Goal: Task Accomplishment & Management: Manage account settings

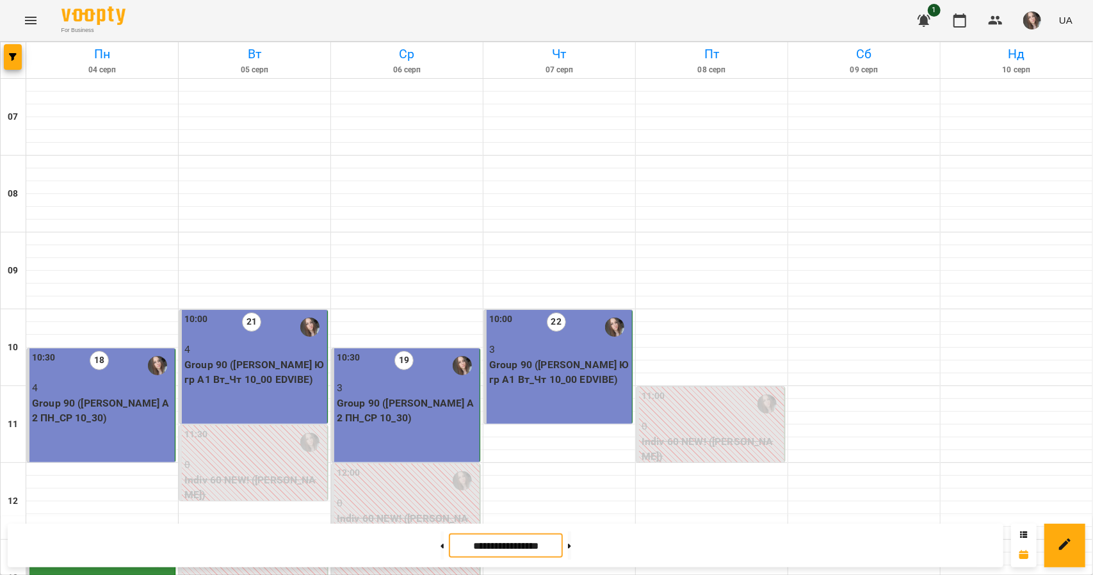
click at [501, 550] on input "**********" at bounding box center [506, 546] width 114 height 25
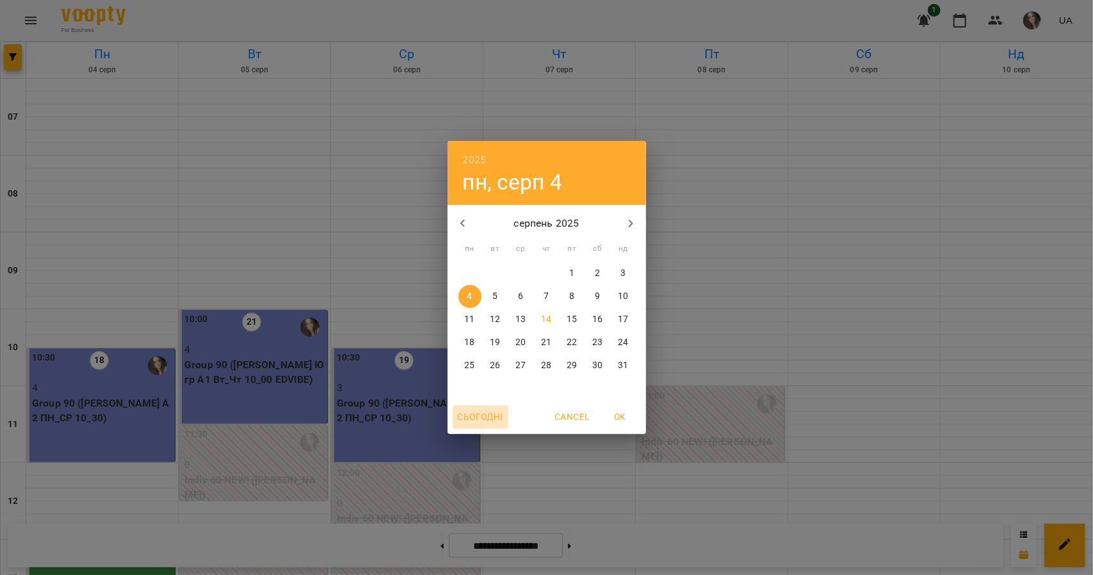
click at [489, 414] on span "Сьогодні" at bounding box center [480, 416] width 45 height 15
click at [623, 407] on button "OK" at bounding box center [620, 416] width 41 height 23
type input "**********"
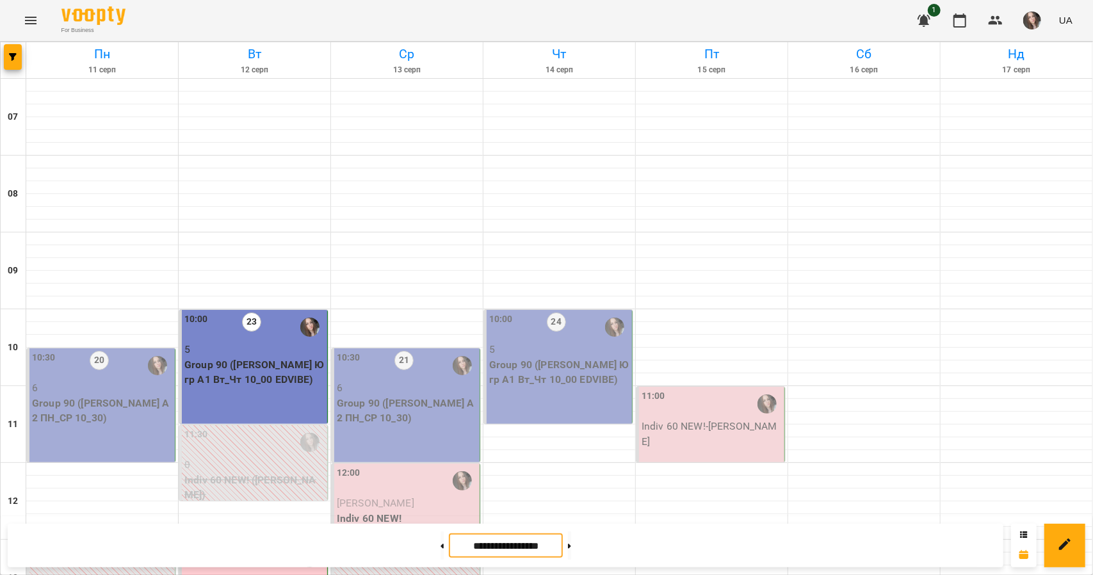
scroll to position [133, 0]
click at [418, 511] on p "Indiv 60 NEW!" at bounding box center [407, 518] width 140 height 15
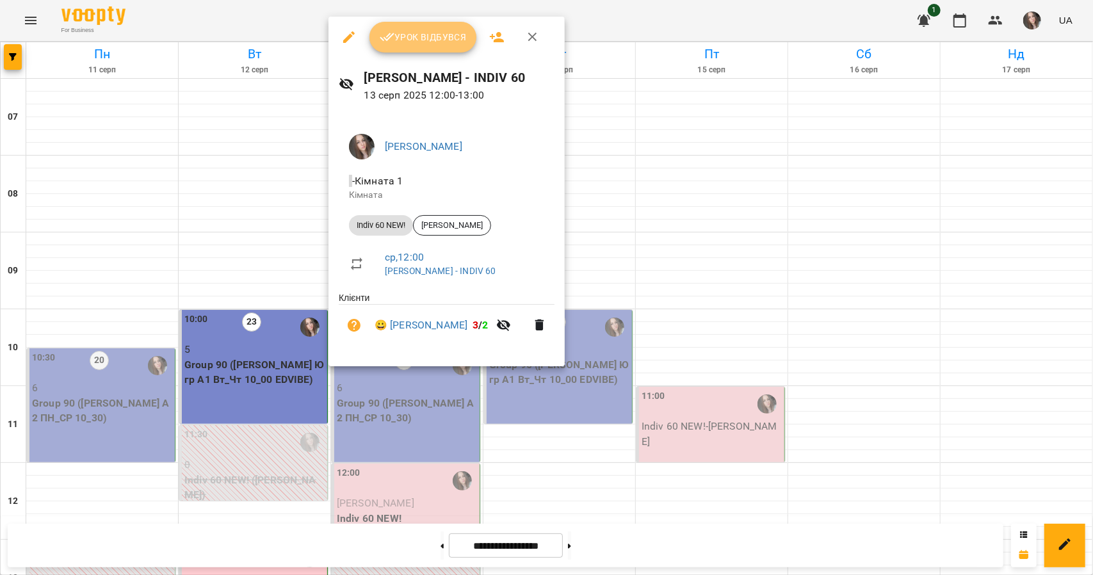
click at [436, 40] on span "Урок відбувся" at bounding box center [423, 36] width 87 height 15
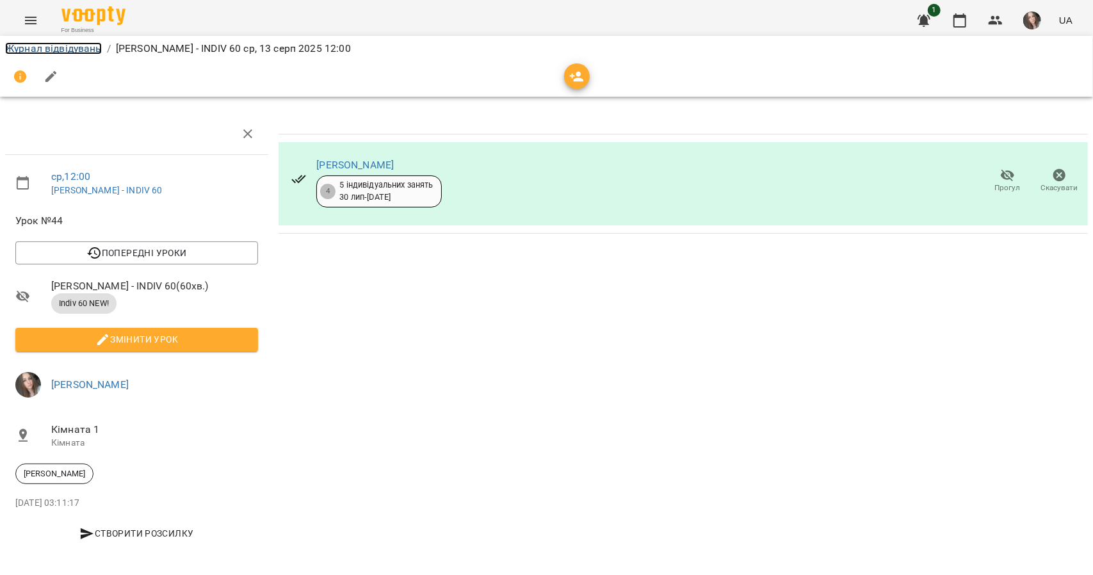
click at [71, 51] on link "Журнал відвідувань" at bounding box center [53, 48] width 97 height 12
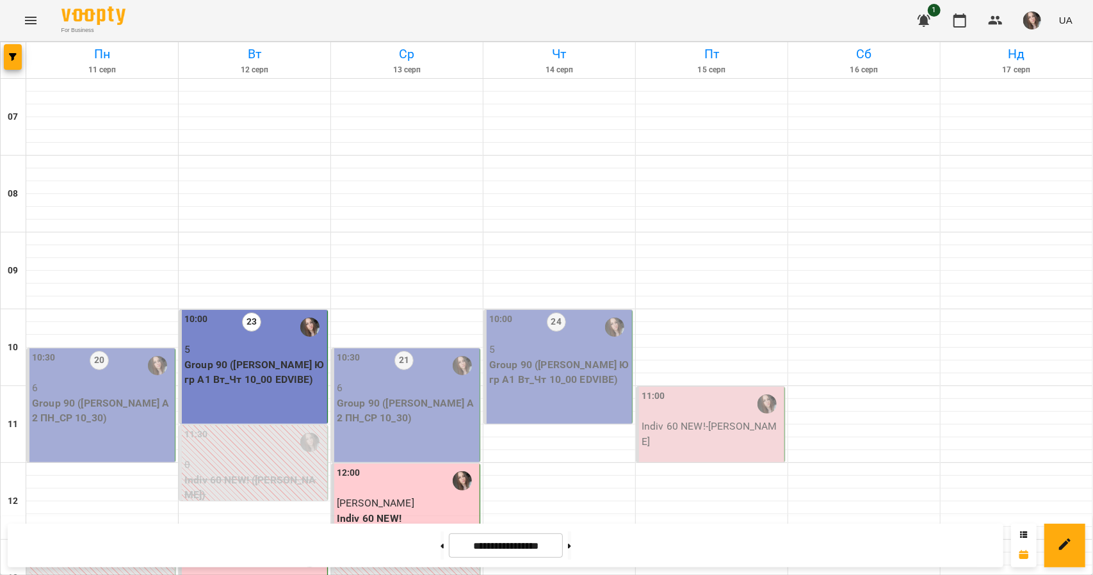
click at [578, 385] on p "Group 90 ([PERSON_NAME] Ю гр А1 Вт_Чт 10_00 EDVIBE)" at bounding box center [559, 372] width 140 height 30
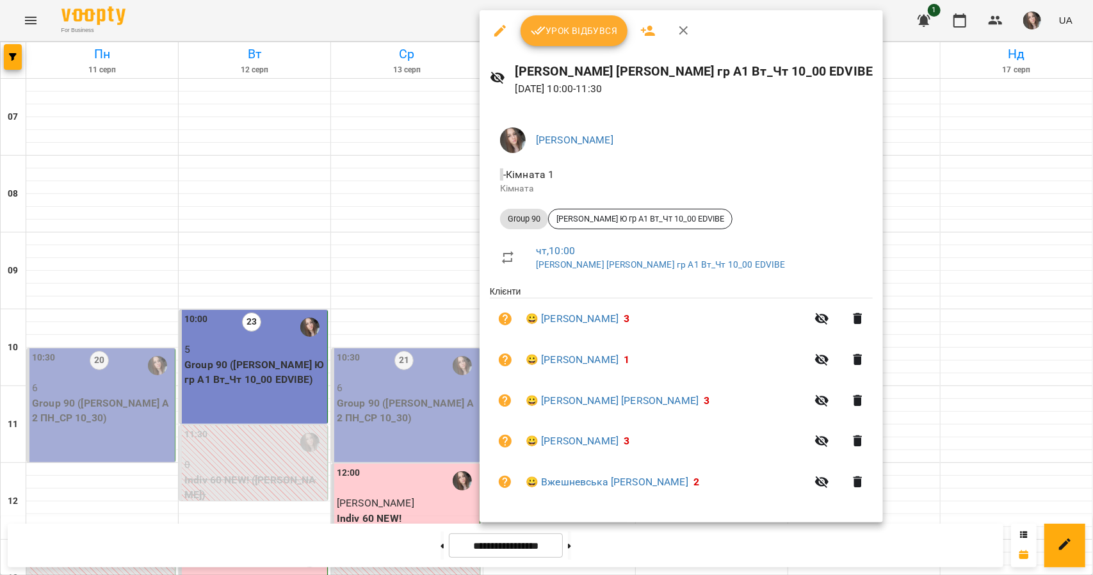
click at [541, 37] on icon "button" at bounding box center [538, 30] width 15 height 15
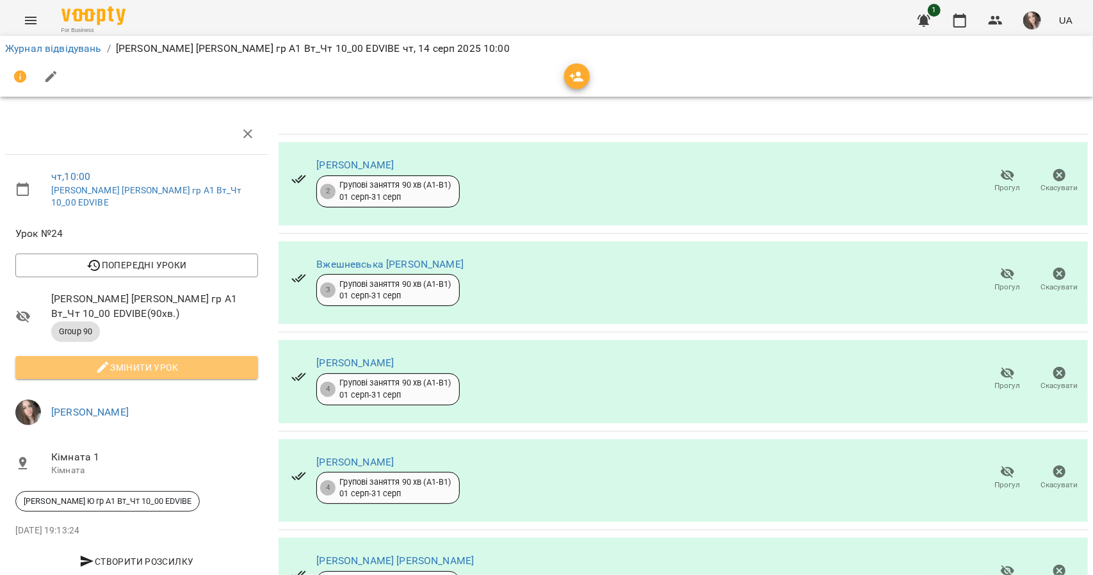
click at [137, 360] on span "Змінити урок" at bounding box center [137, 367] width 222 height 15
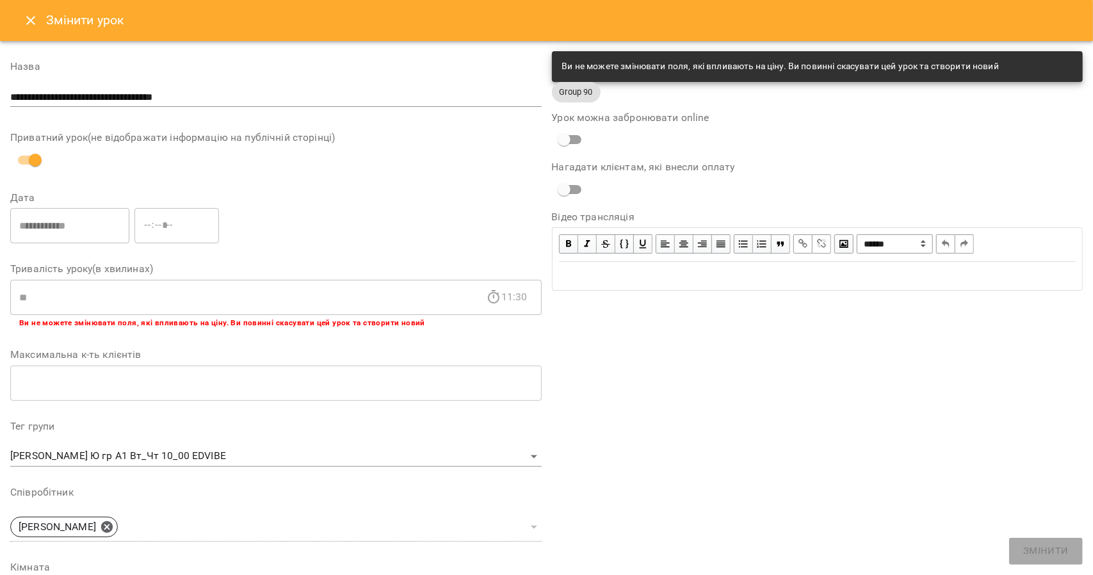
scroll to position [275, 0]
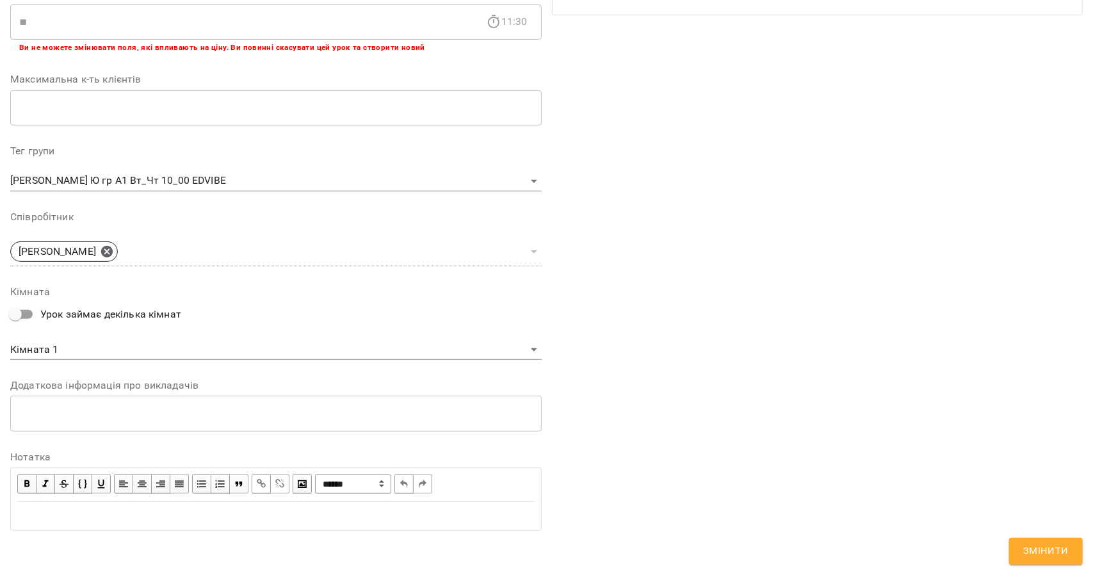
click at [204, 509] on div "Edit text" at bounding box center [276, 516] width 518 height 15
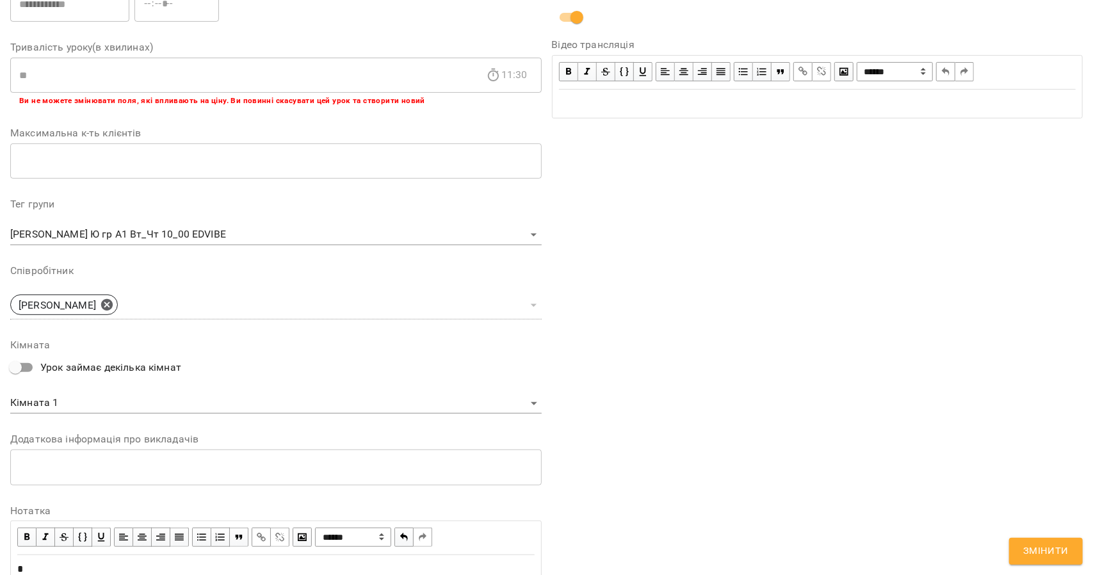
scroll to position [329, 0]
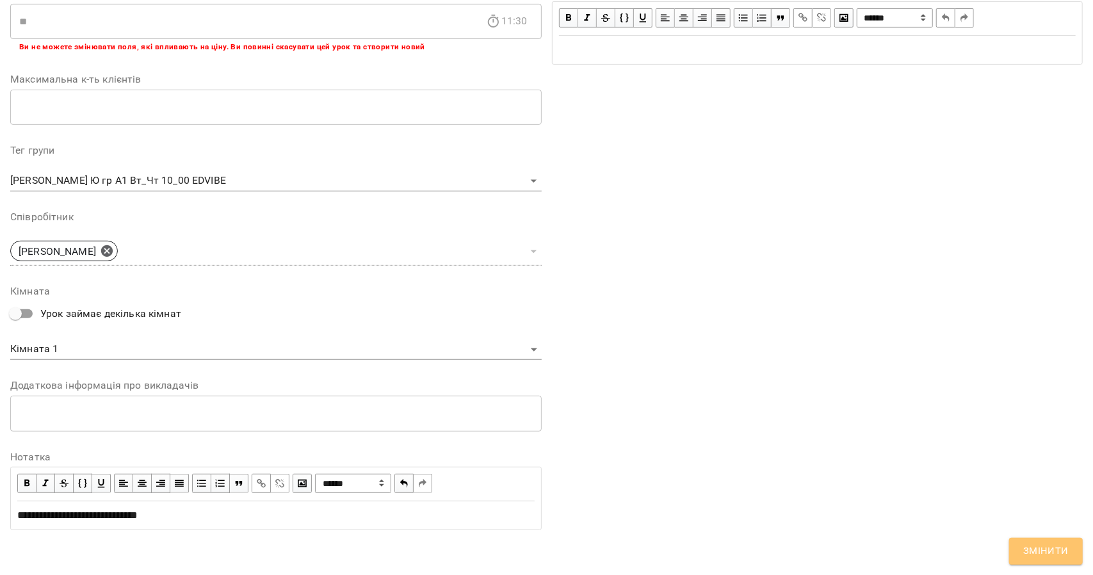
click at [1035, 563] on button "Змінити" at bounding box center [1046, 551] width 74 height 27
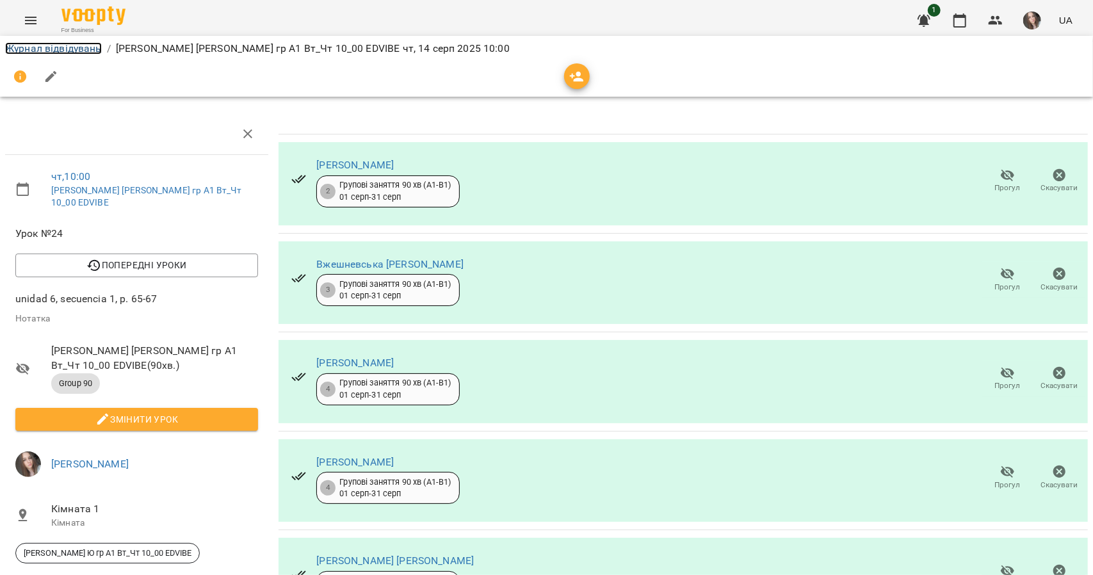
click at [62, 45] on link "Журнал відвідувань" at bounding box center [53, 48] width 97 height 12
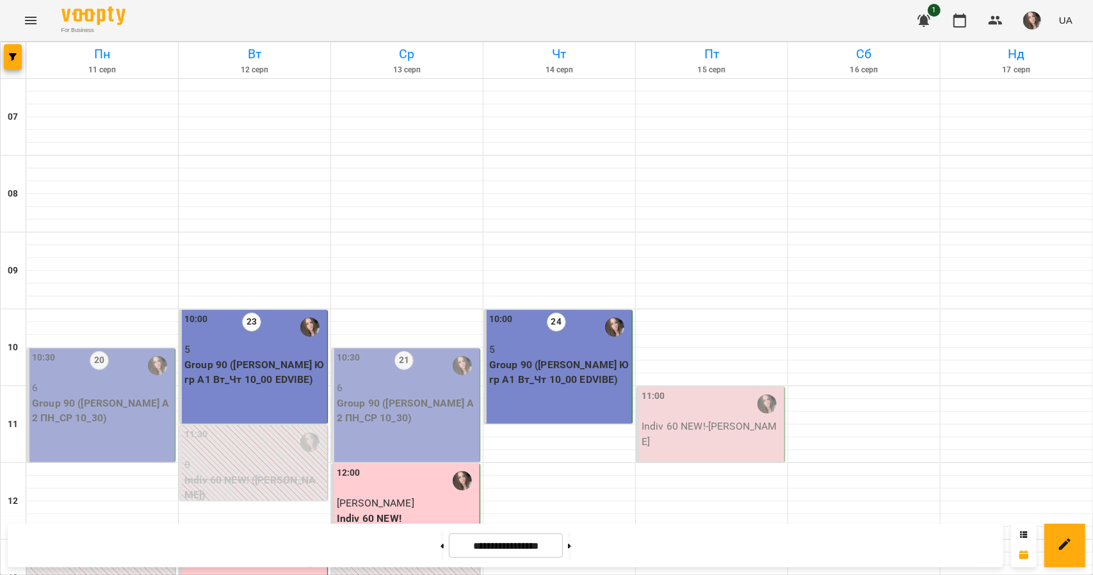
scroll to position [775, 0]
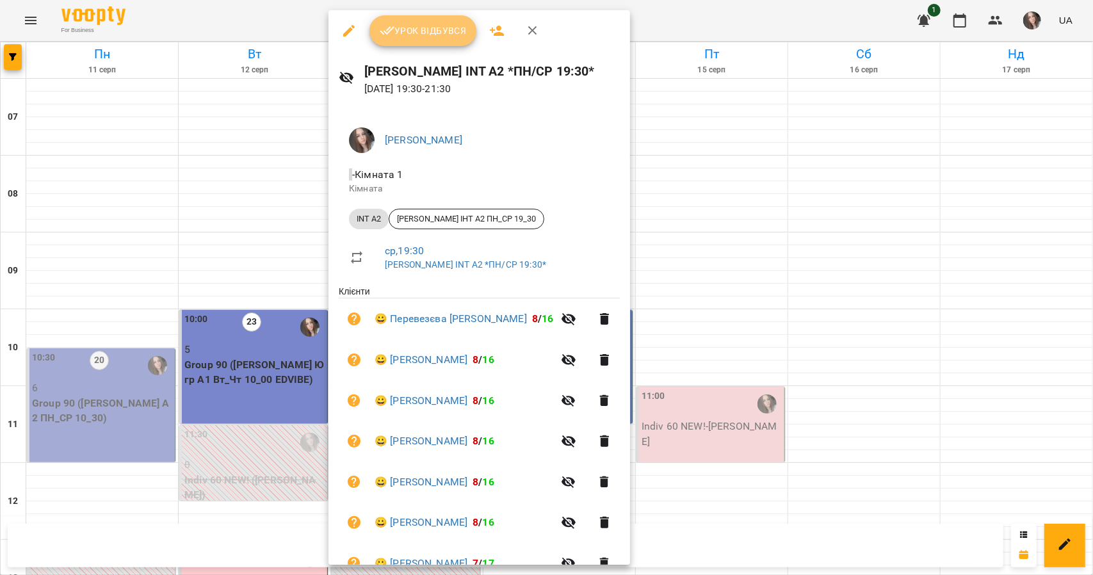
click at [451, 26] on span "Урок відбувся" at bounding box center [423, 30] width 87 height 15
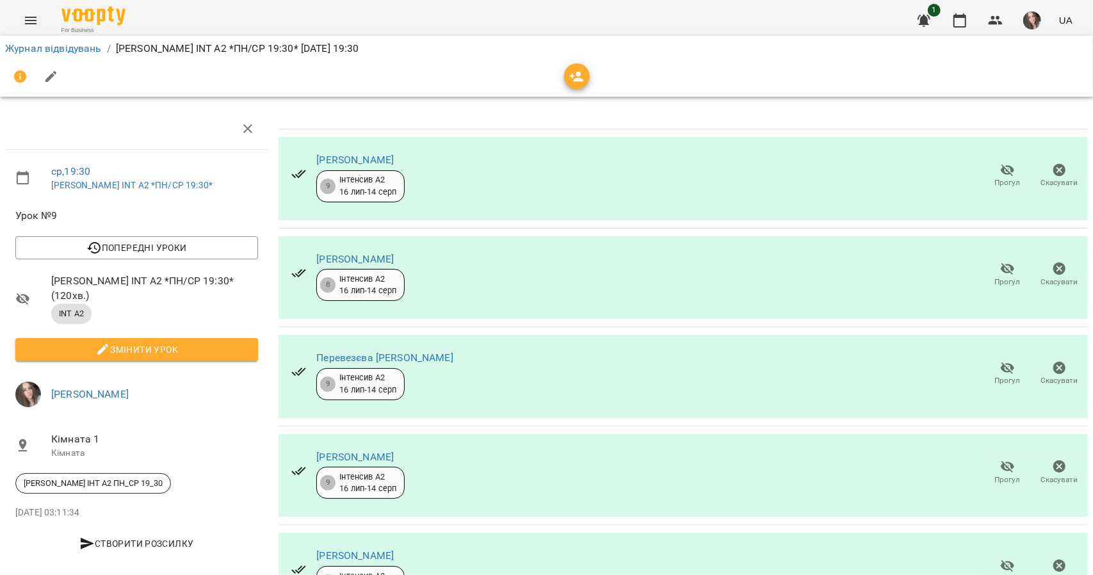
scroll to position [146, 0]
click at [995, 475] on span "Прогул" at bounding box center [1008, 480] width 26 height 11
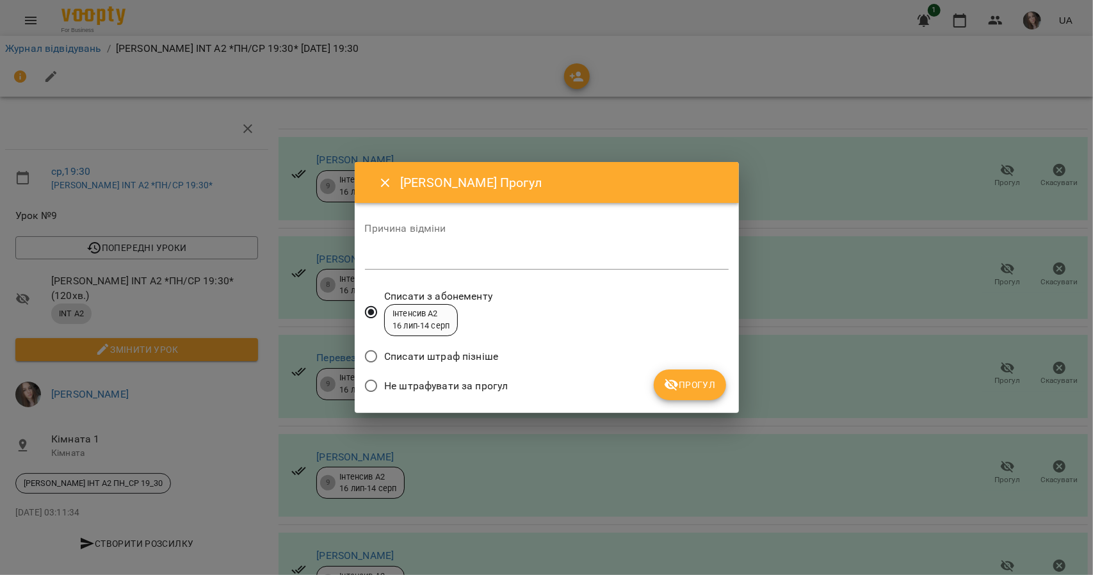
click at [436, 385] on span "Не штрафувати за прогул" at bounding box center [446, 386] width 124 height 15
click at [448, 308] on div "Інтенсив А2 [DATE] - [DATE]" at bounding box center [421, 320] width 57 height 24
click at [711, 387] on span "Прогул" at bounding box center [690, 384] width 52 height 15
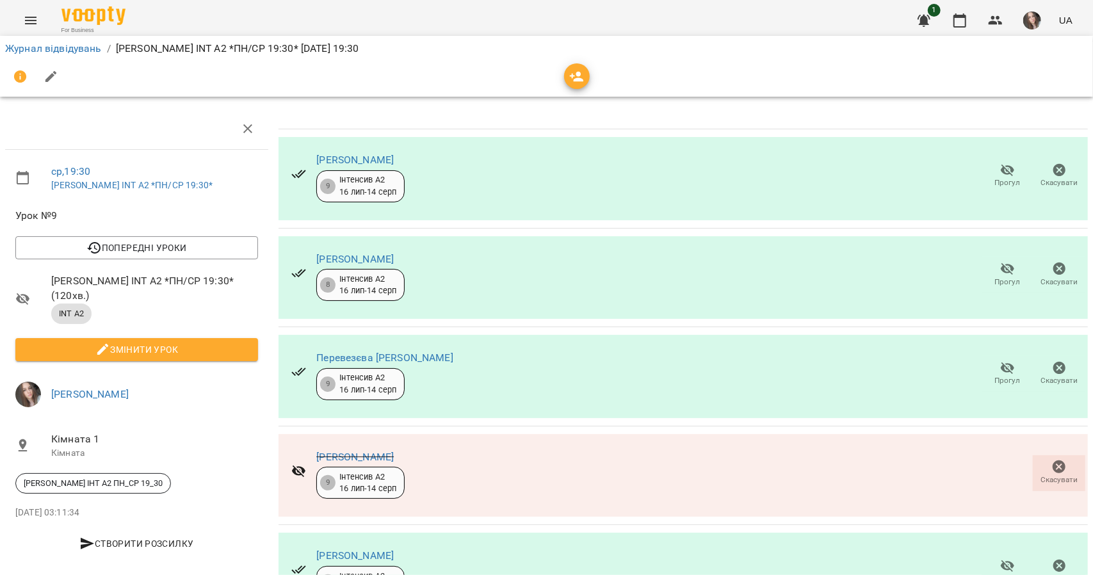
scroll to position [369, 0]
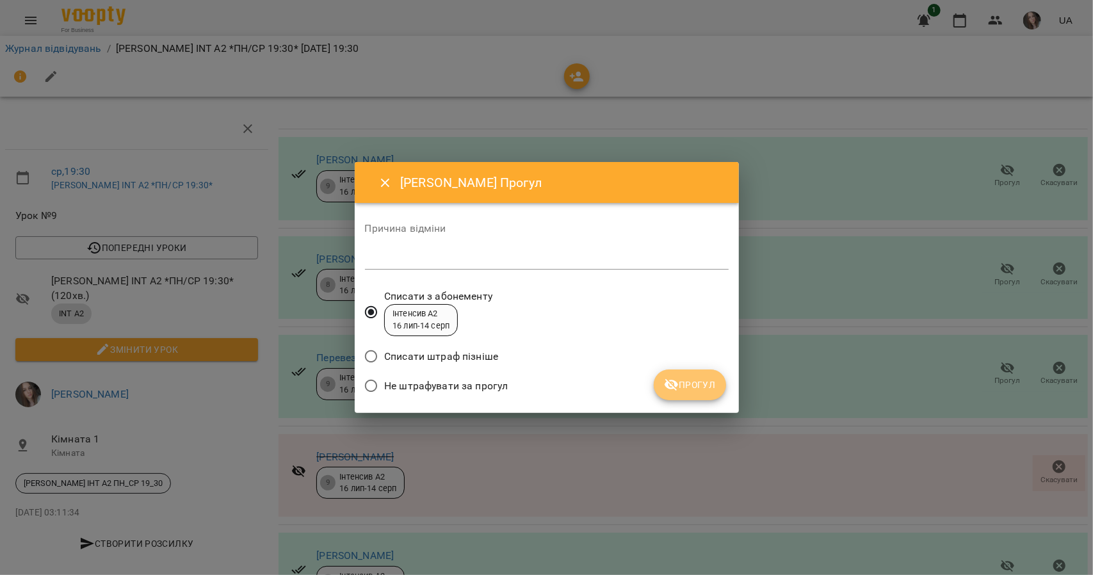
click at [696, 385] on span "Прогул" at bounding box center [690, 384] width 52 height 15
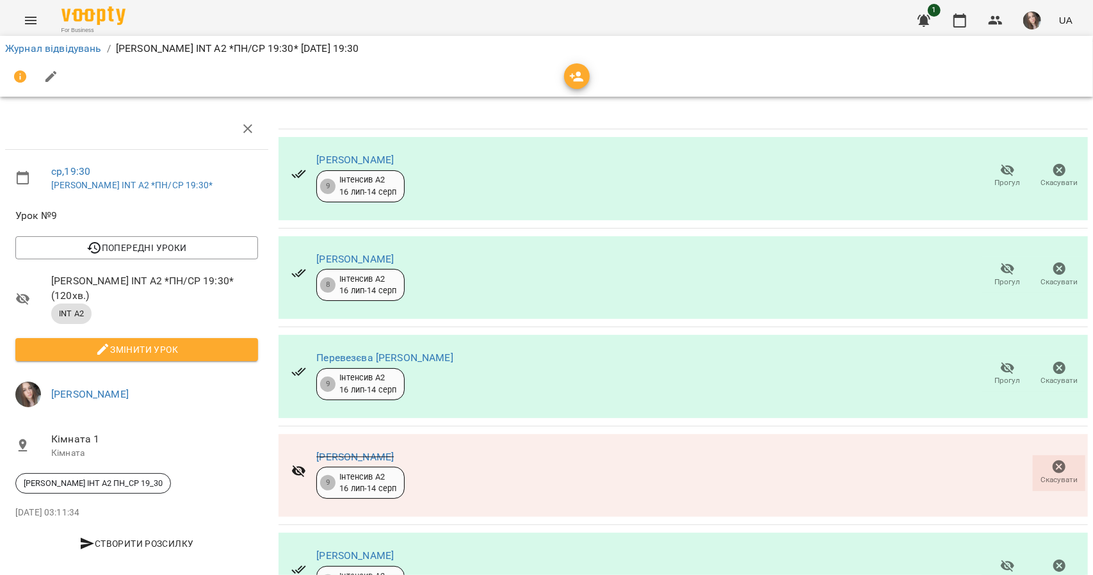
scroll to position [0, 0]
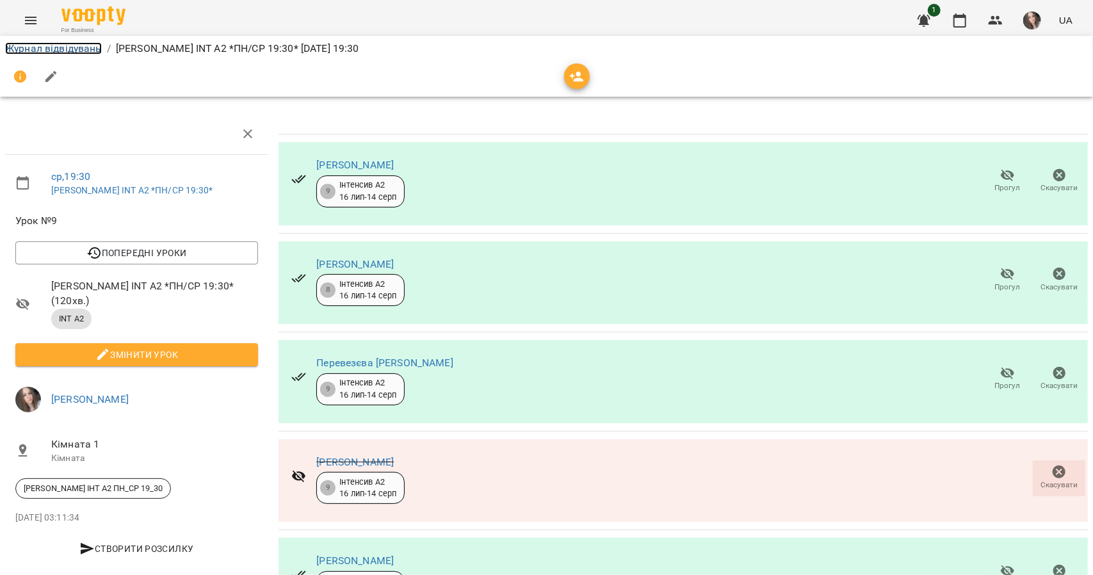
click at [44, 51] on link "Журнал відвідувань" at bounding box center [53, 48] width 97 height 12
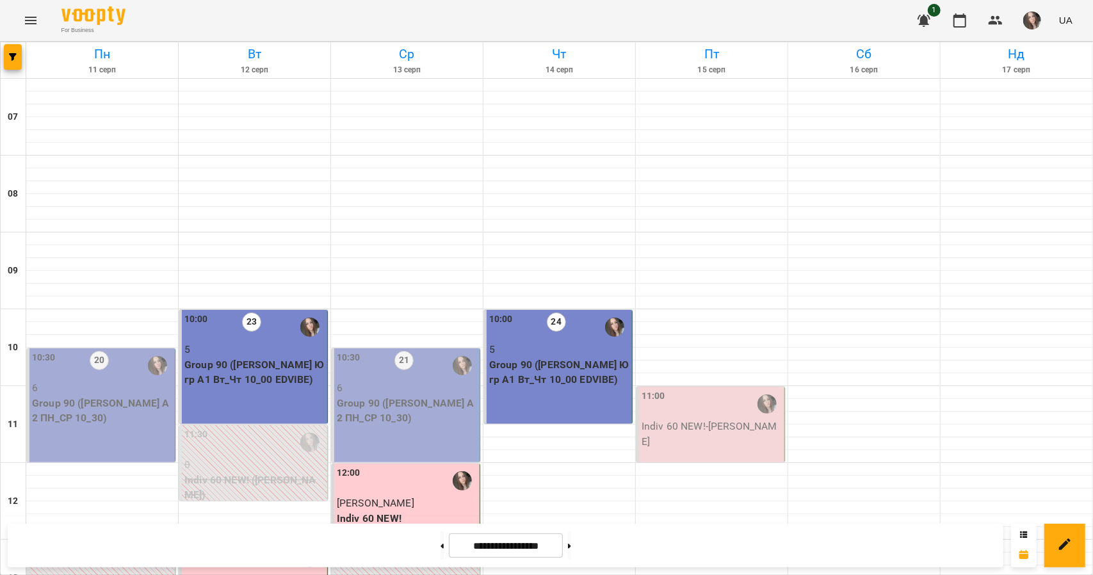
click at [443, 396] on p "Group 90 ([PERSON_NAME] А2 ПН_СР 10_30)" at bounding box center [407, 411] width 140 height 30
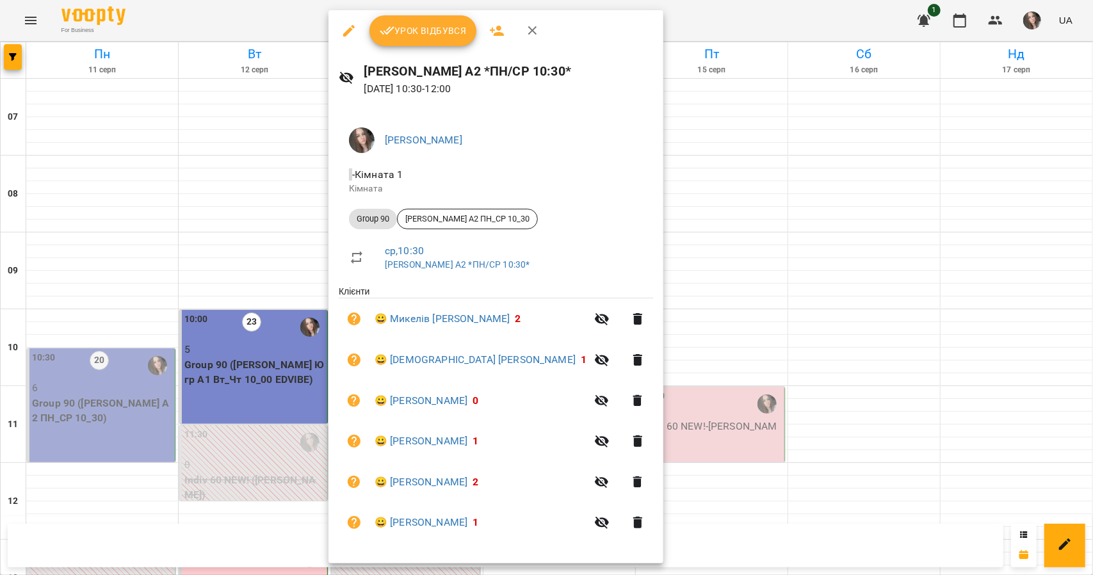
click at [428, 39] on button "Урок відбувся" at bounding box center [424, 30] width 108 height 31
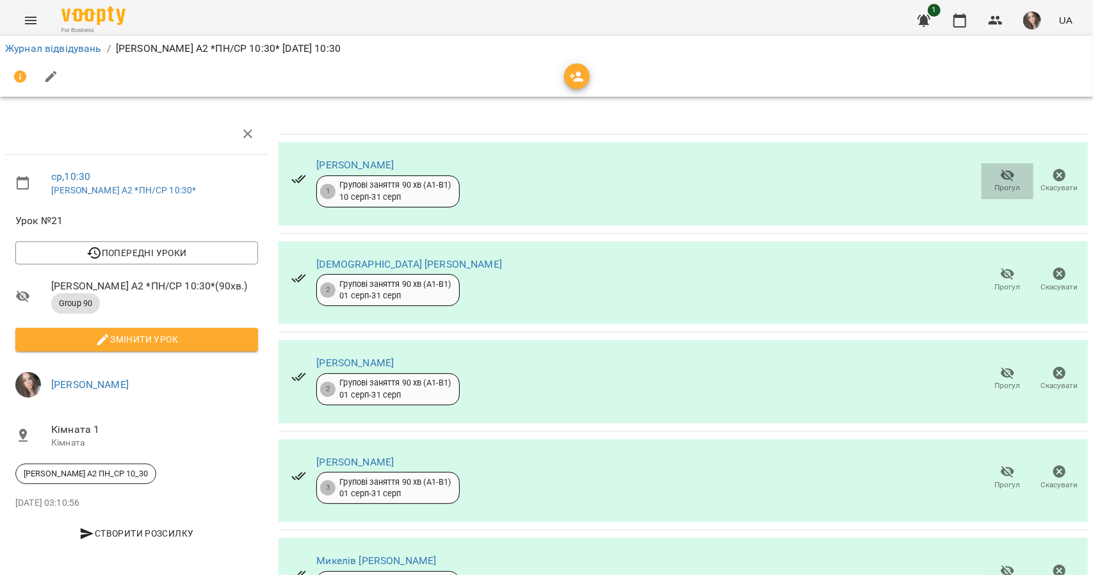
click at [1001, 174] on icon "button" at bounding box center [1008, 175] width 15 height 15
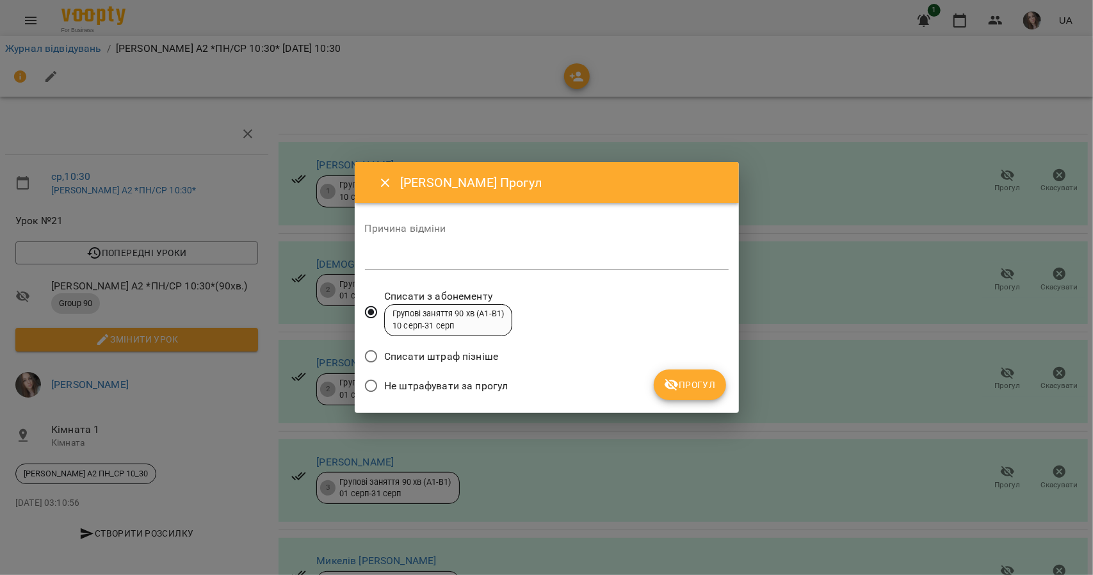
click at [506, 382] on span "Не штрафувати за прогул" at bounding box center [446, 386] width 124 height 15
click at [673, 376] on button "Прогул" at bounding box center [690, 385] width 72 height 31
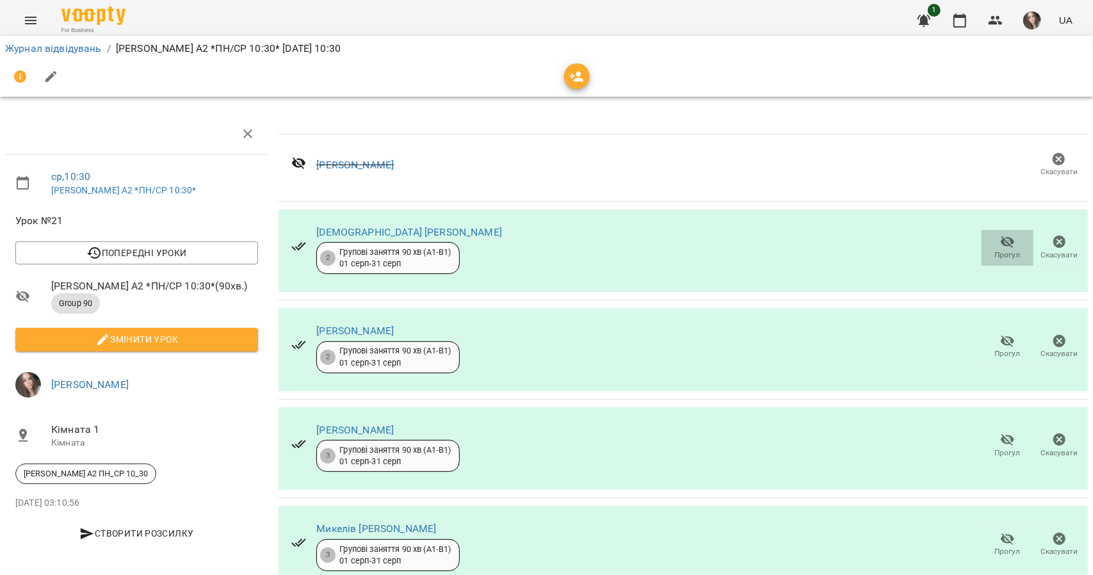
click at [1001, 238] on icon "button" at bounding box center [1008, 241] width 15 height 15
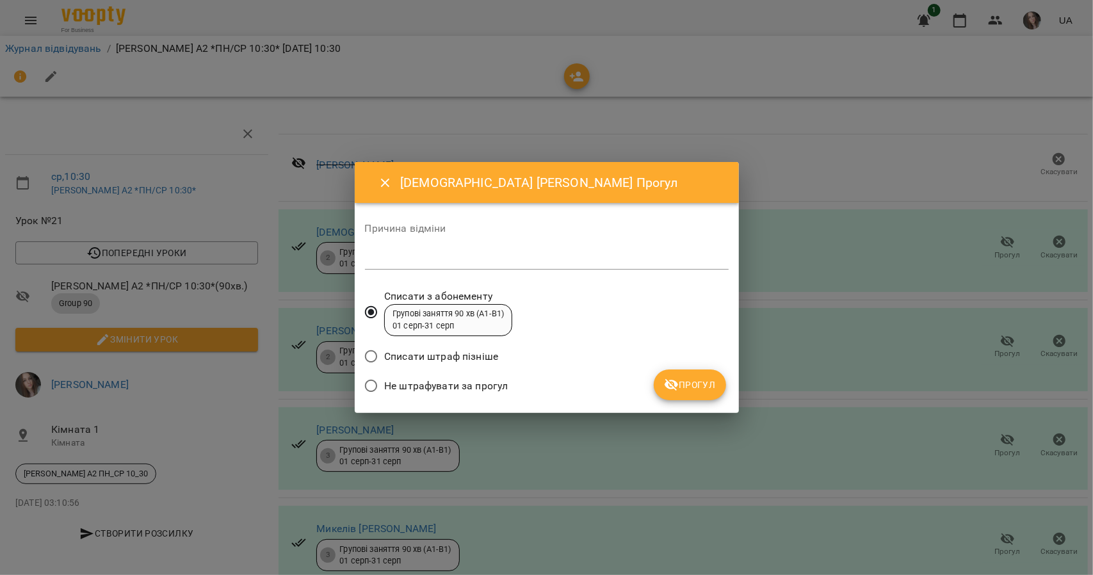
click at [424, 390] on span "Не штрафувати за прогул" at bounding box center [446, 386] width 124 height 15
click at [703, 380] on span "Прогул" at bounding box center [690, 384] width 52 height 15
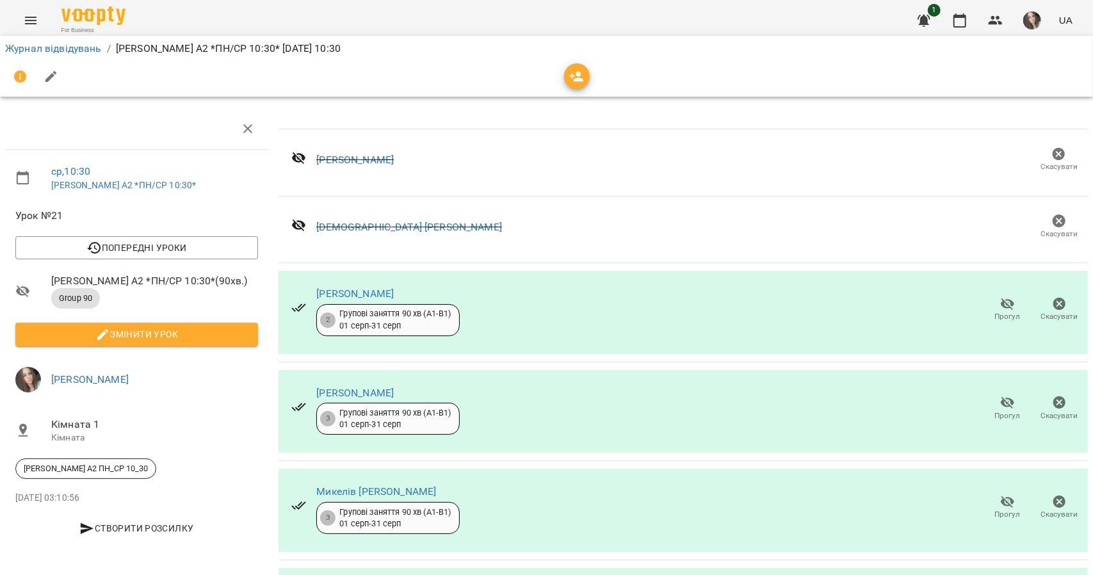
scroll to position [108, 0]
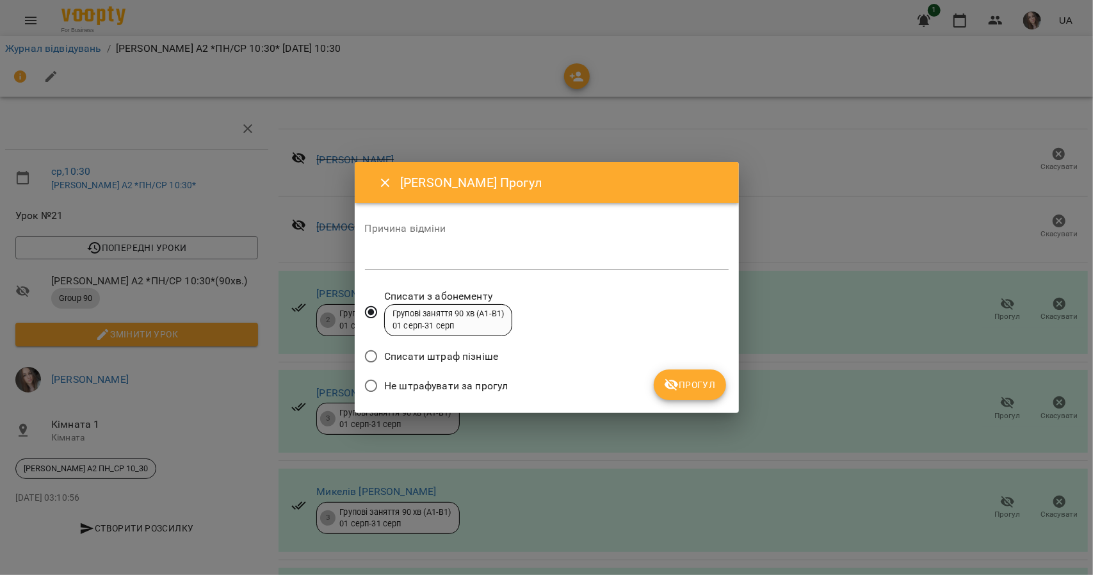
click at [477, 379] on span "Не штрафувати за прогул" at bounding box center [446, 386] width 124 height 15
click at [689, 385] on span "Прогул" at bounding box center [690, 384] width 52 height 15
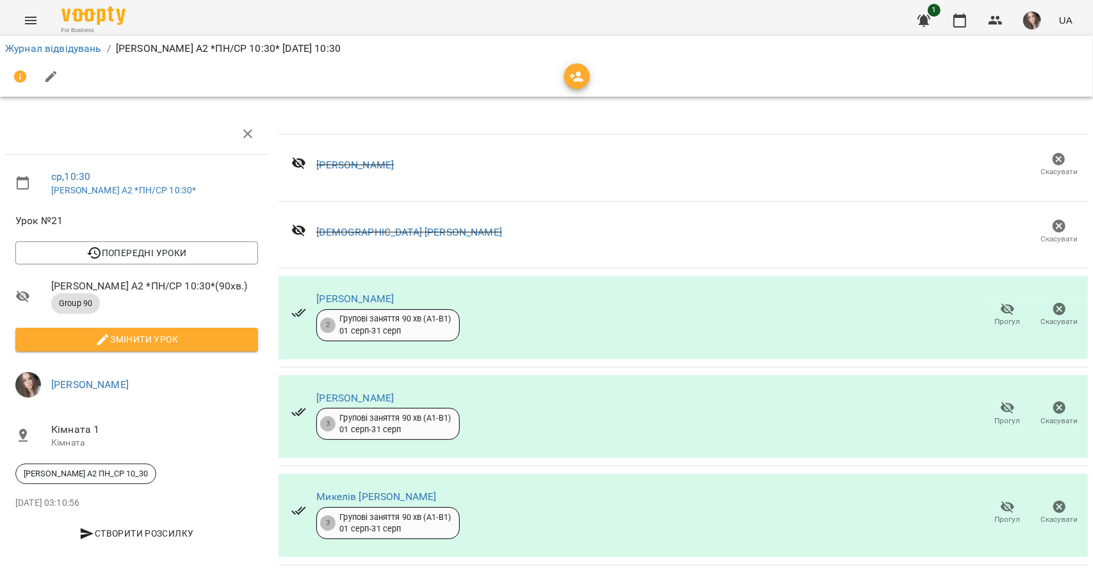
scroll to position [76, 0]
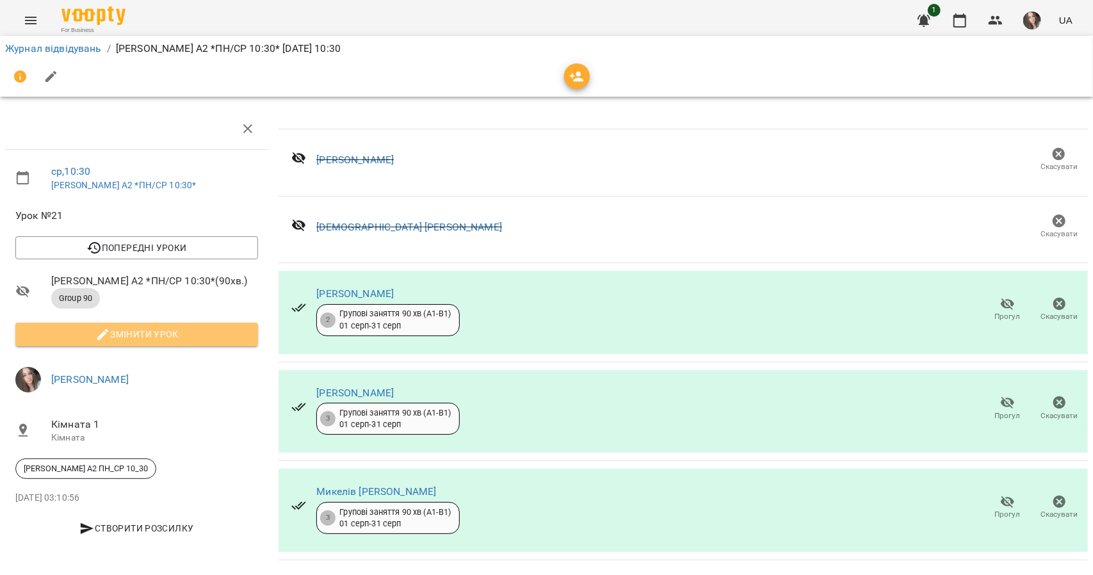
click at [160, 327] on span "Змінити урок" at bounding box center [137, 334] width 222 height 15
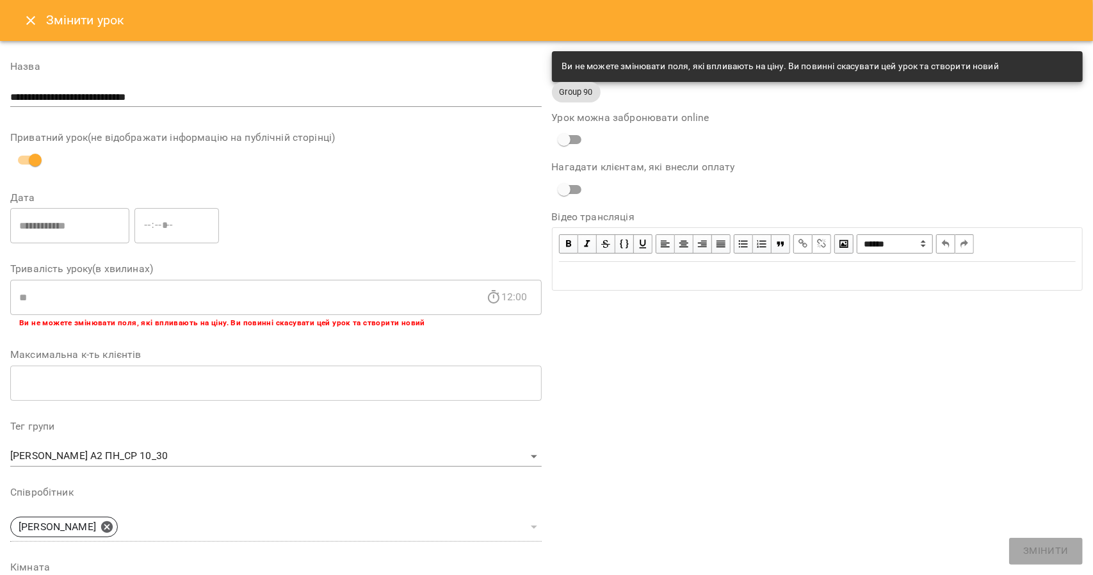
scroll to position [275, 0]
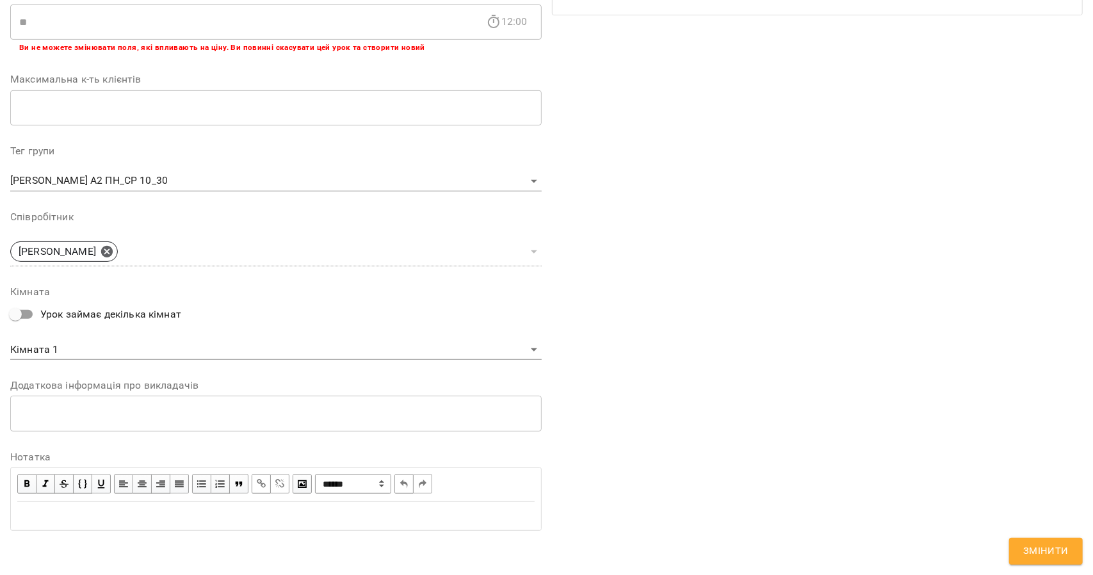
click at [292, 509] on div "Edit text" at bounding box center [276, 516] width 518 height 15
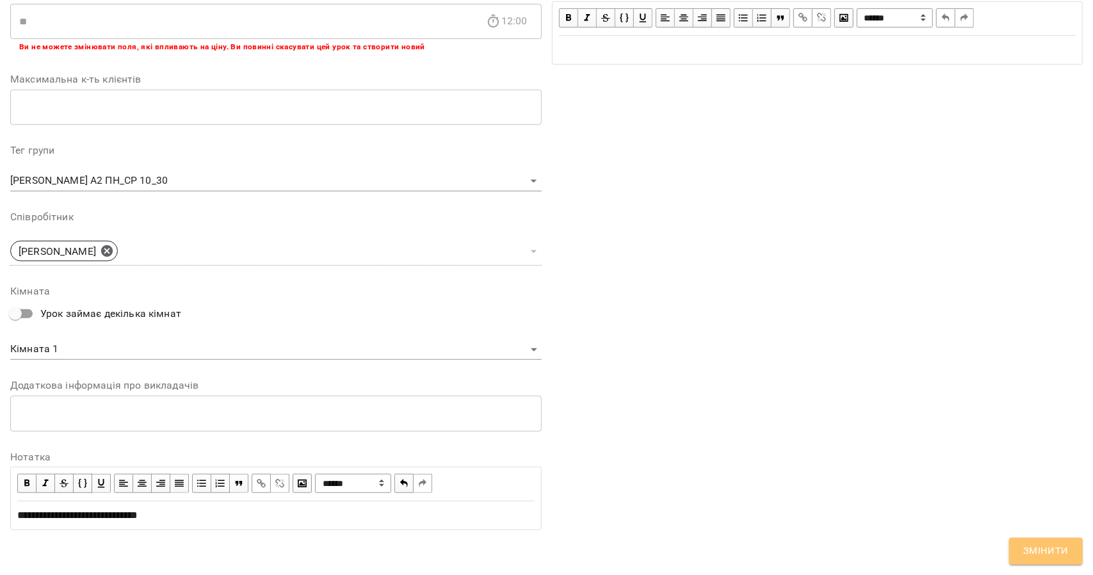
click at [1036, 544] on span "Змінити" at bounding box center [1046, 551] width 45 height 17
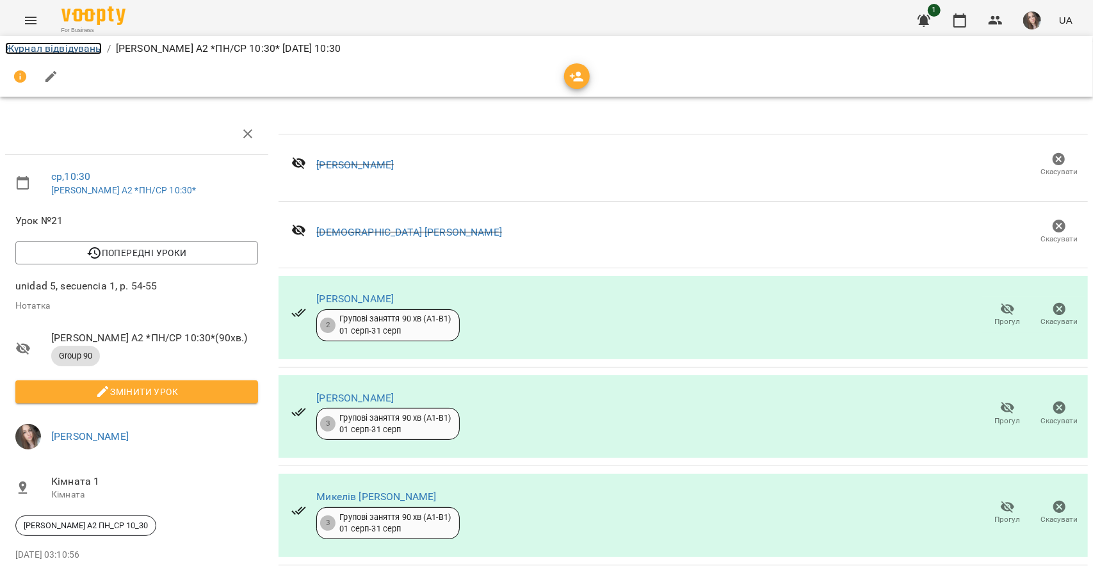
click at [28, 49] on link "Журнал відвідувань" at bounding box center [53, 48] width 97 height 12
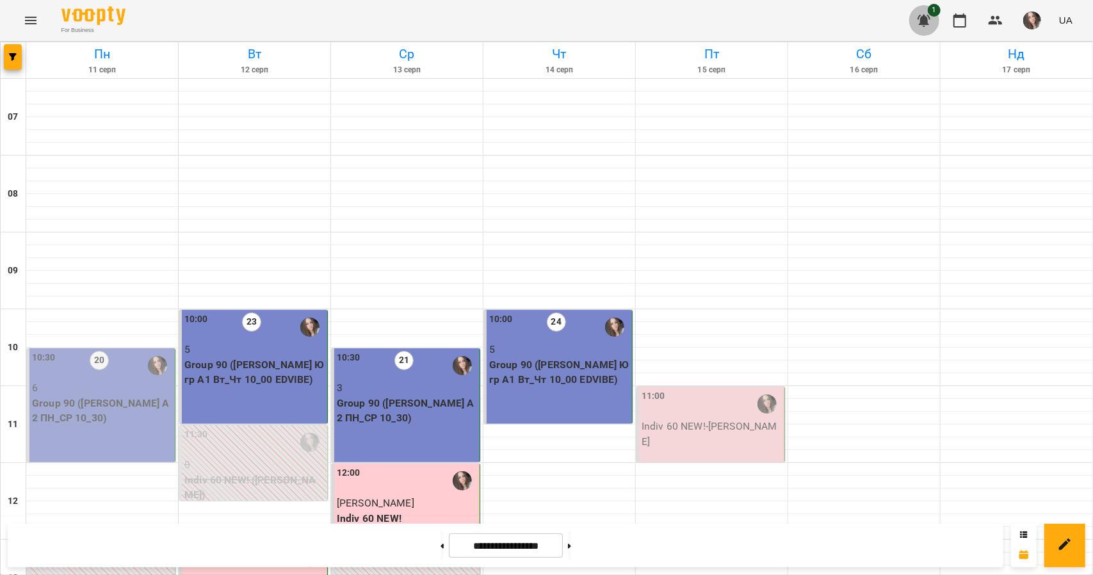
click at [924, 19] on icon "button" at bounding box center [924, 21] width 13 height 12
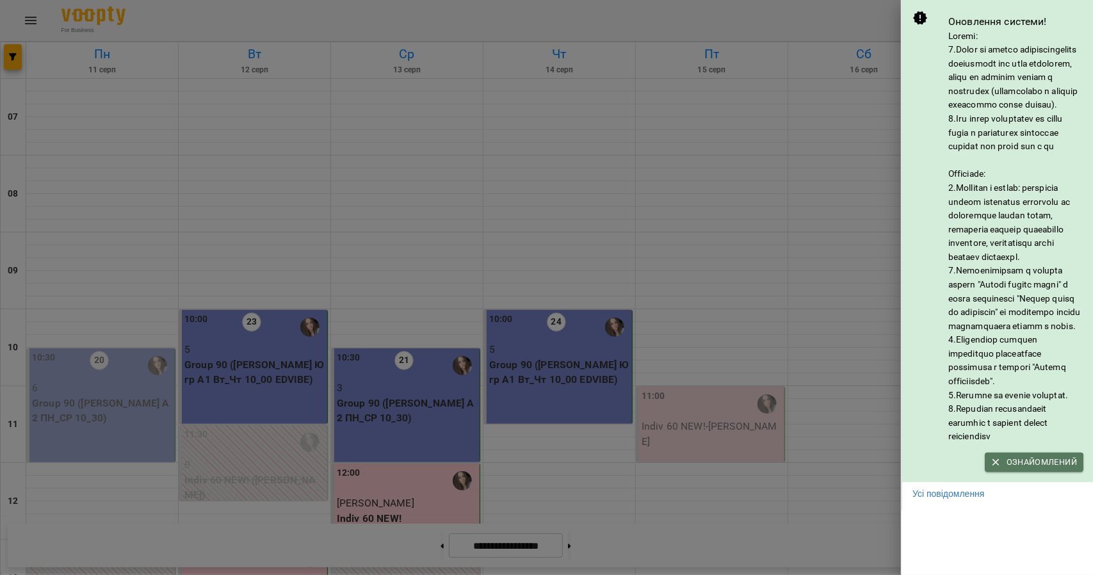
click at [1022, 470] on span "Ознайомлений" at bounding box center [1035, 462] width 86 height 14
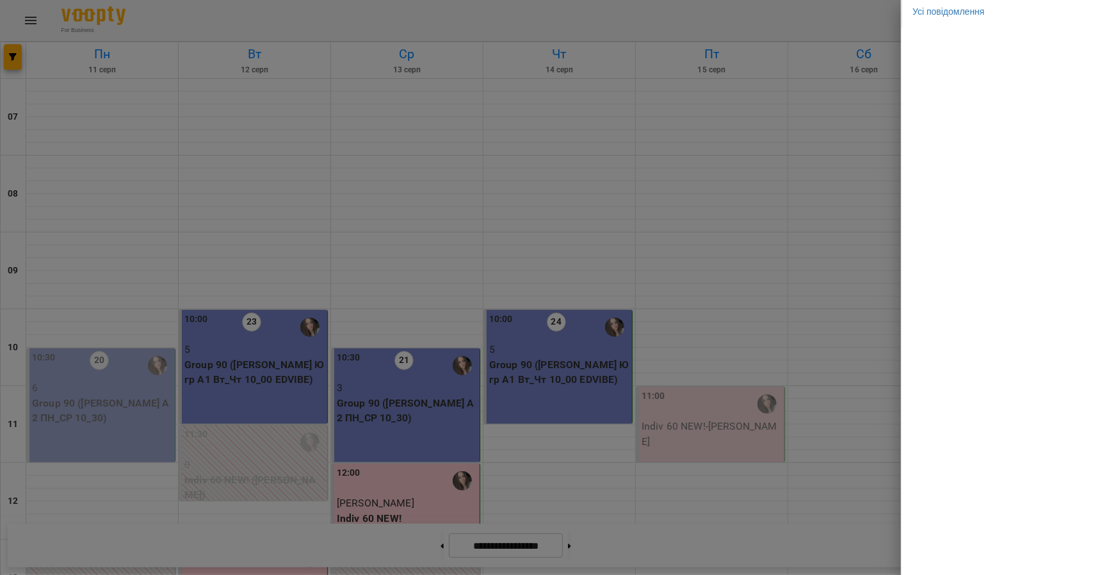
click at [889, 176] on div at bounding box center [546, 287] width 1093 height 575
